Goal: Find specific page/section: Find specific page/section

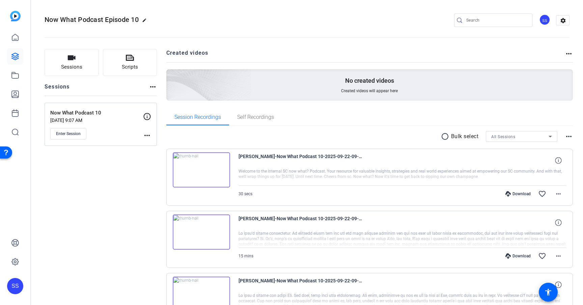
scroll to position [33, 0]
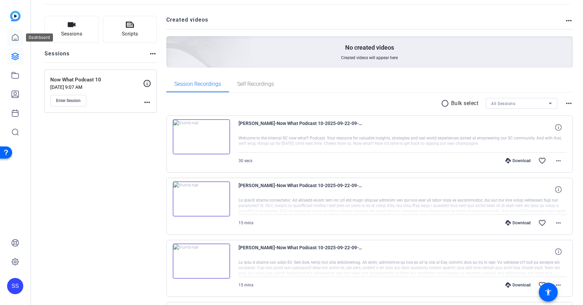
click at [18, 39] on icon at bounding box center [15, 37] width 6 height 6
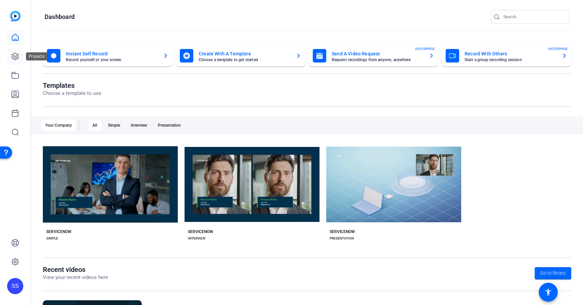
click at [14, 60] on icon at bounding box center [15, 56] width 8 height 8
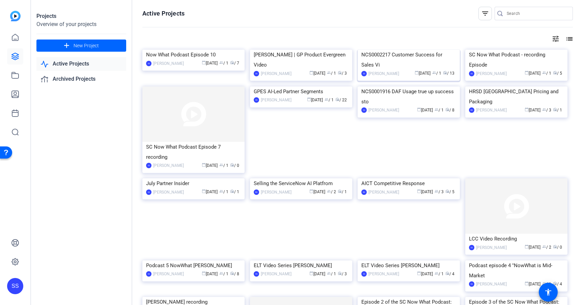
click at [400, 70] on div "NCS0002217 Customer Success for Sales Vi" at bounding box center [408, 60] width 95 height 20
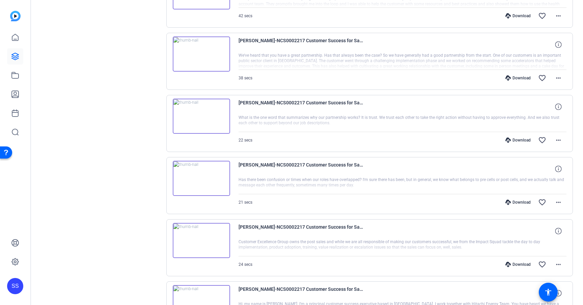
scroll to position [502, 0]
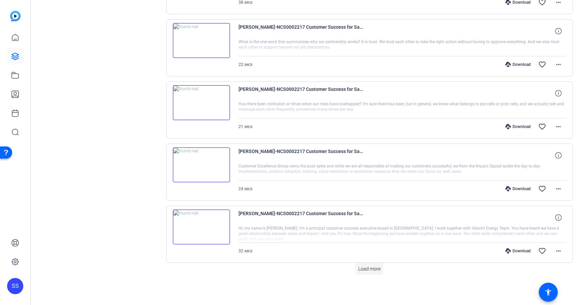
click at [376, 267] on span "Load more" at bounding box center [369, 268] width 22 height 7
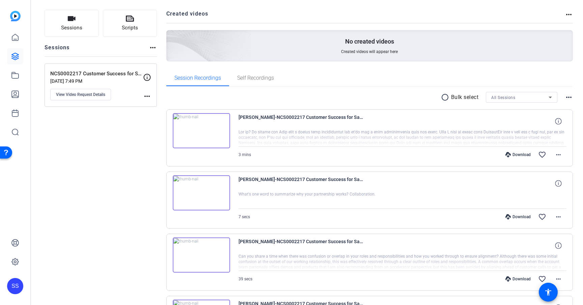
scroll to position [0, 0]
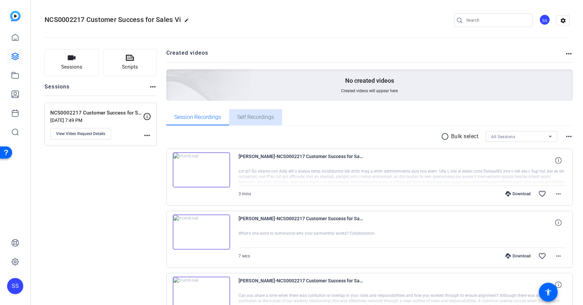
click at [252, 121] on span "Self Recordings" at bounding box center [255, 117] width 37 height 16
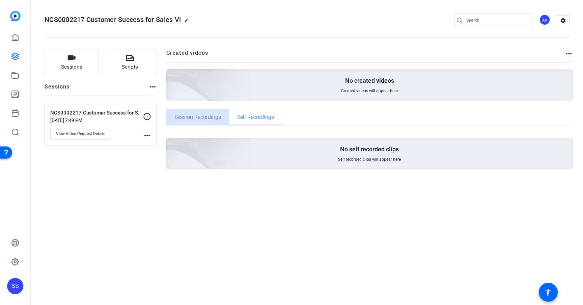
click at [201, 122] on span "Session Recordings" at bounding box center [197, 117] width 47 height 16
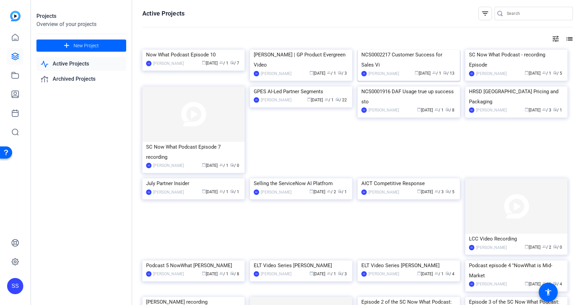
click at [410, 70] on div "NCS0002217 Customer Success for Sales Vi" at bounding box center [408, 60] width 95 height 20
